Goal: Task Accomplishment & Management: Use online tool/utility

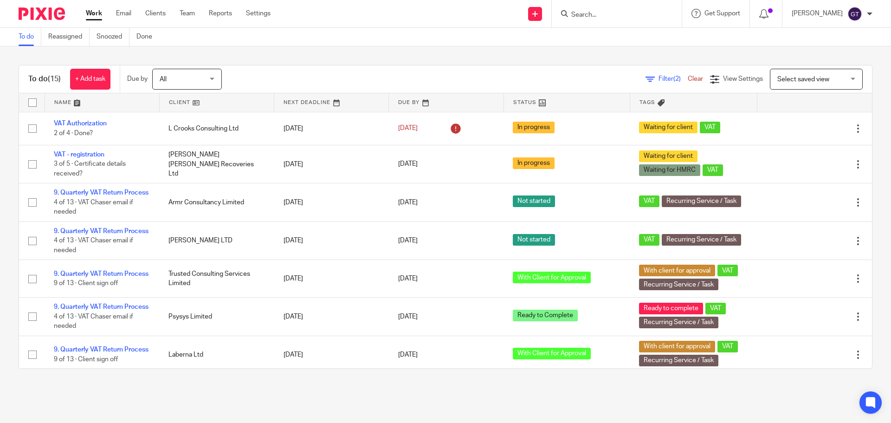
click at [612, 14] on input "Search" at bounding box center [611, 15] width 83 height 8
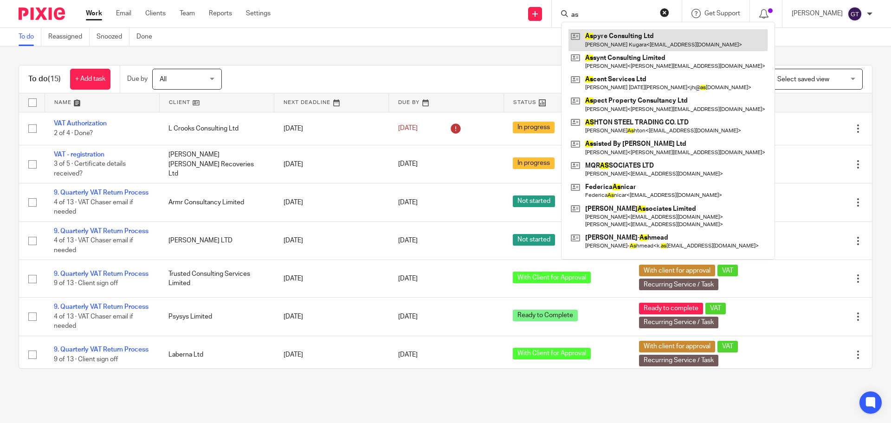
type input "as"
click at [607, 40] on link at bounding box center [667, 39] width 199 height 21
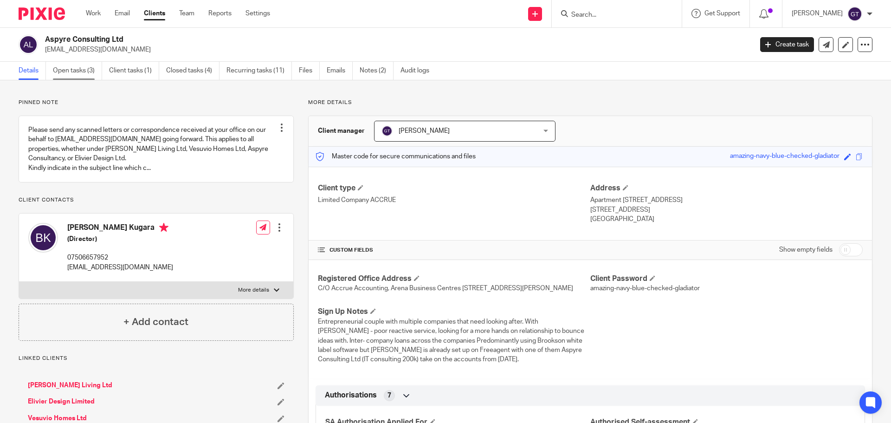
click at [86, 73] on link "Open tasks (3)" at bounding box center [77, 71] width 49 height 18
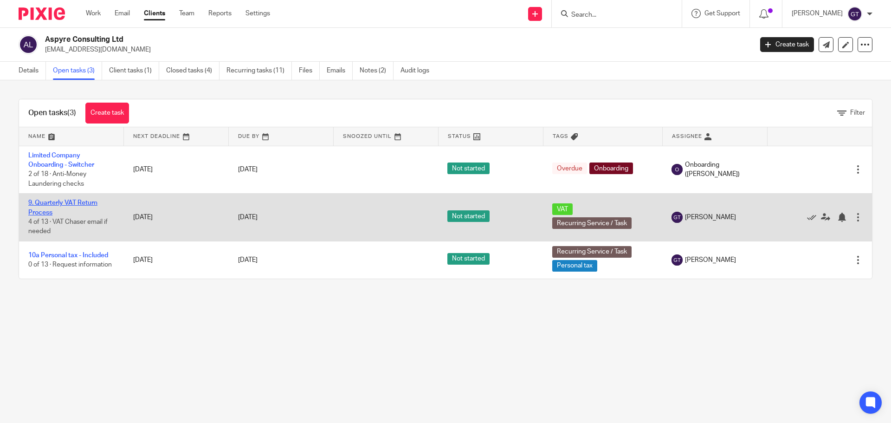
click at [68, 203] on link "9. Quarterly VAT Return Process" at bounding box center [62, 207] width 69 height 16
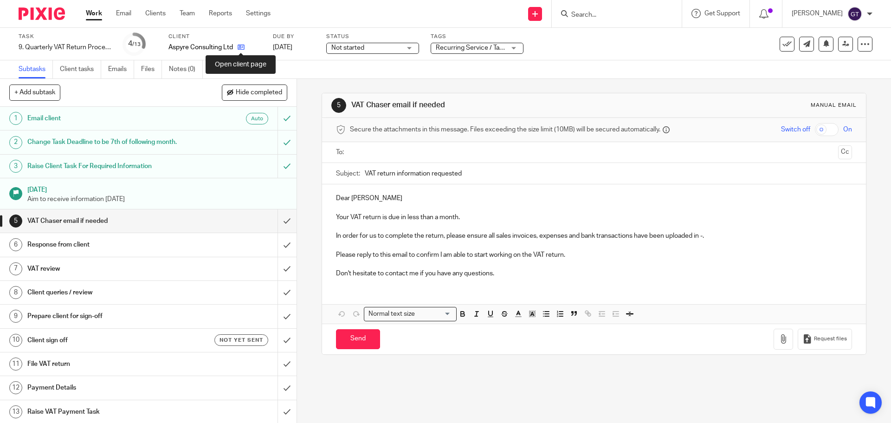
click at [240, 46] on icon at bounding box center [241, 47] width 7 height 7
click at [647, 14] on input "Search" at bounding box center [611, 15] width 83 height 8
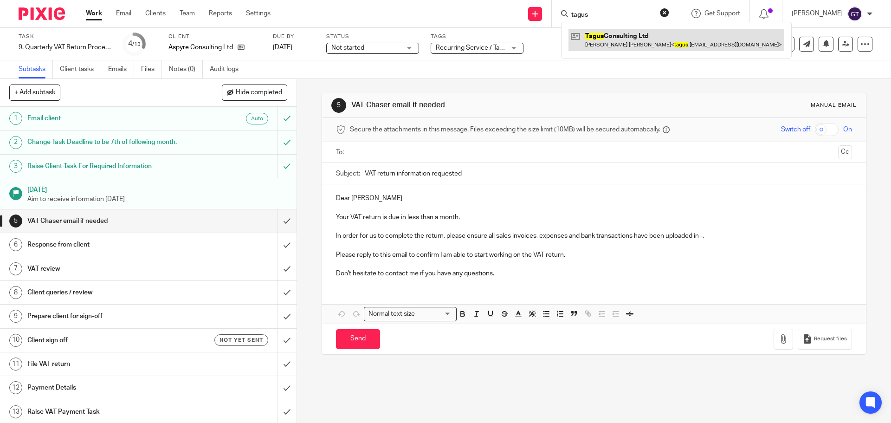
type input "tagus"
click at [649, 47] on link at bounding box center [676, 39] width 216 height 21
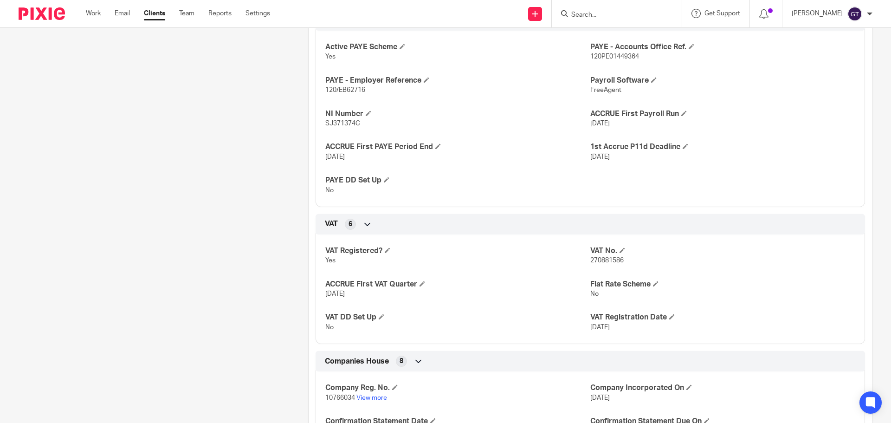
scroll to position [557, 0]
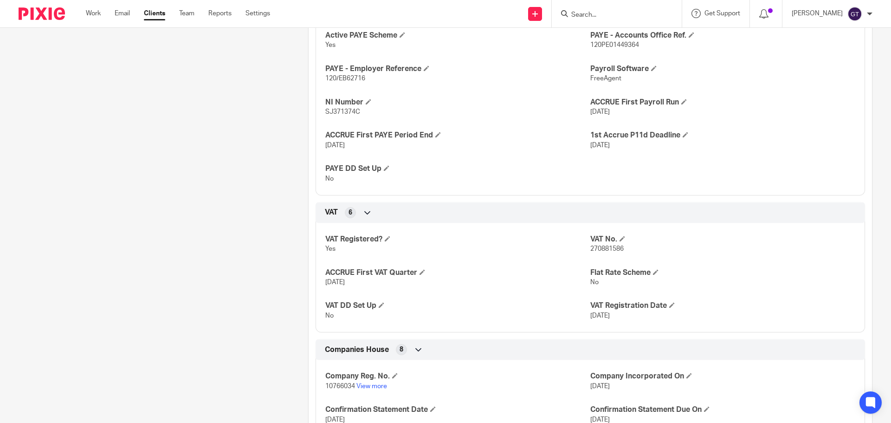
click at [605, 252] on span "270881586" at bounding box center [606, 248] width 33 height 6
copy span "270881586"
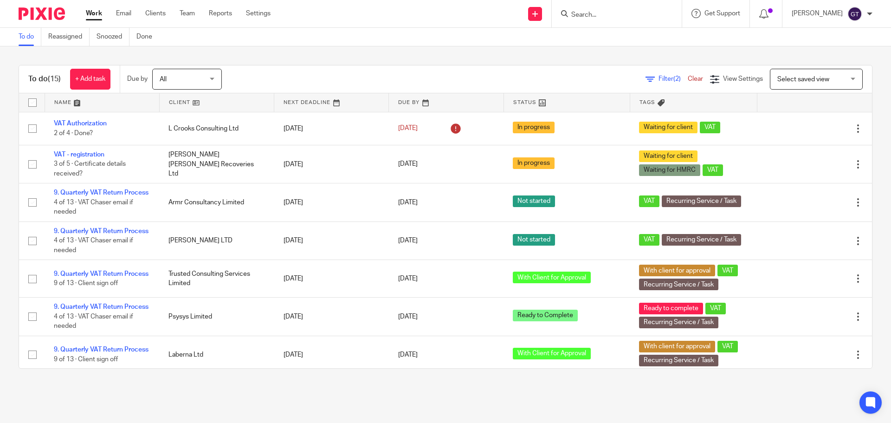
click at [608, 15] on input "Search" at bounding box center [611, 15] width 83 height 8
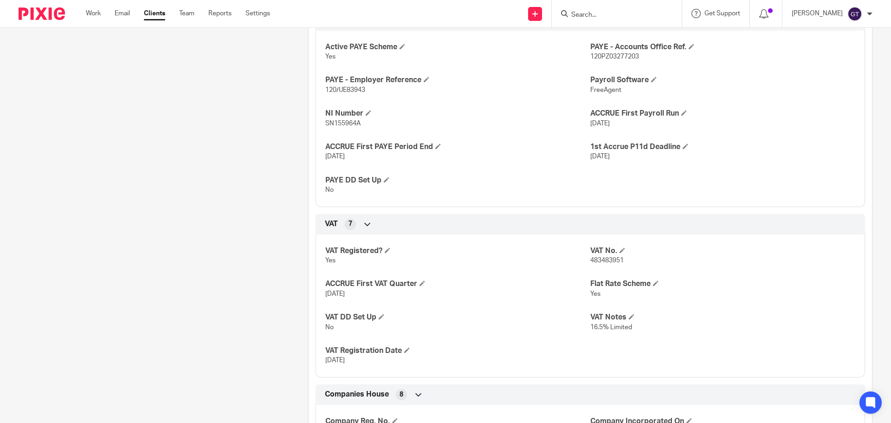
scroll to position [557, 0]
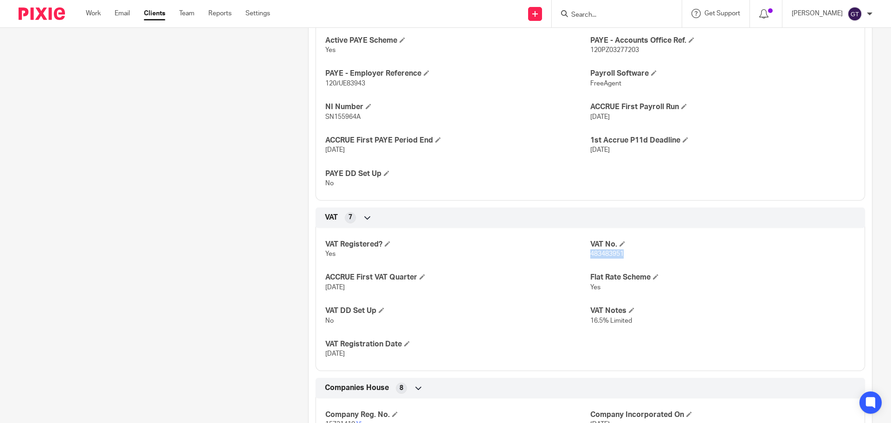
drag, startPoint x: 586, startPoint y: 253, endPoint x: 629, endPoint y: 254, distance: 43.2
click at [629, 254] on p "483483951" at bounding box center [722, 253] width 265 height 9
copy span "483483951"
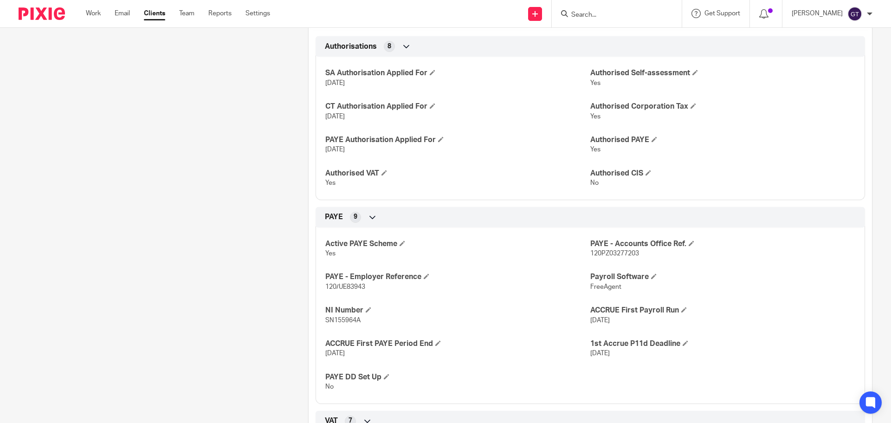
scroll to position [278, 0]
